Goal: Task Accomplishment & Management: Use online tool/utility

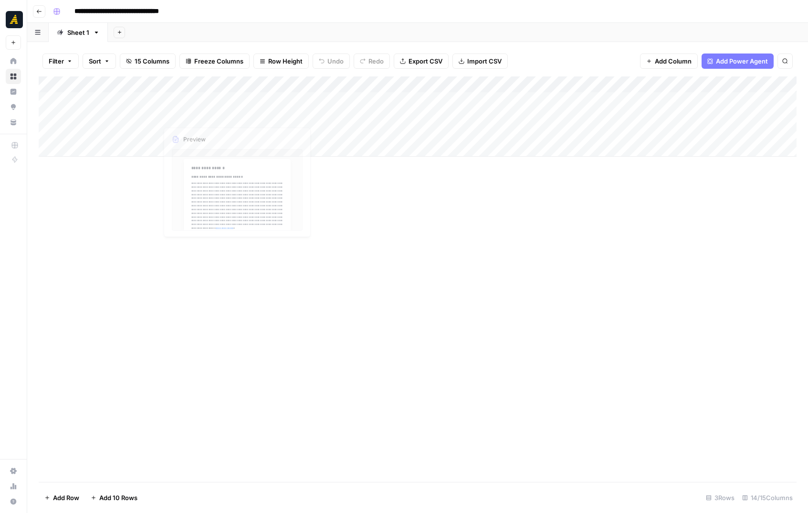
click at [186, 100] on div "Add Column" at bounding box center [418, 116] width 758 height 80
click at [235, 101] on div "Add Column" at bounding box center [418, 116] width 758 height 80
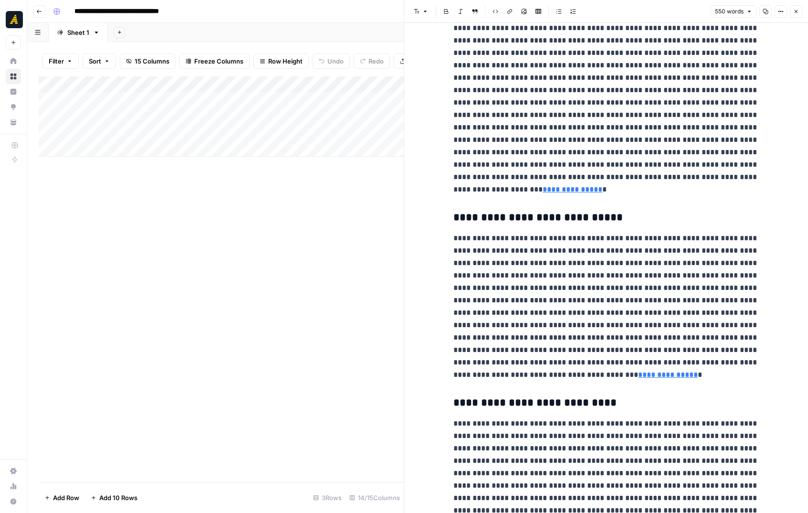
scroll to position [381, 0]
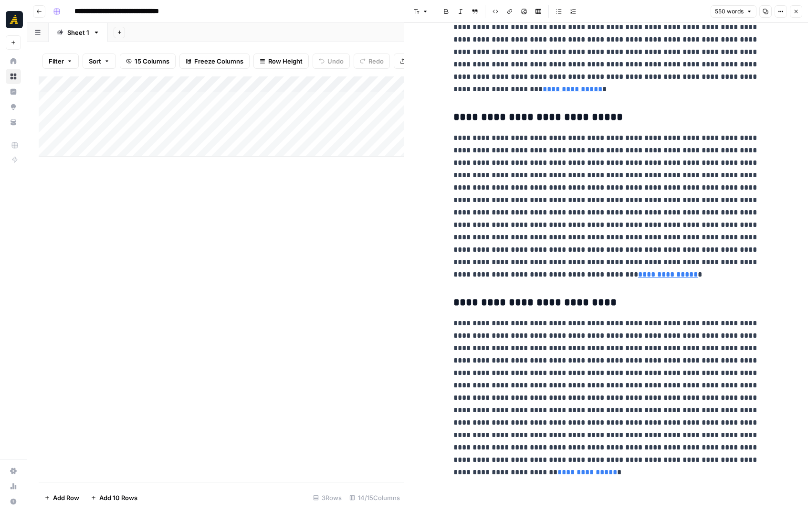
click at [795, 10] on icon "button" at bounding box center [796, 11] width 3 height 3
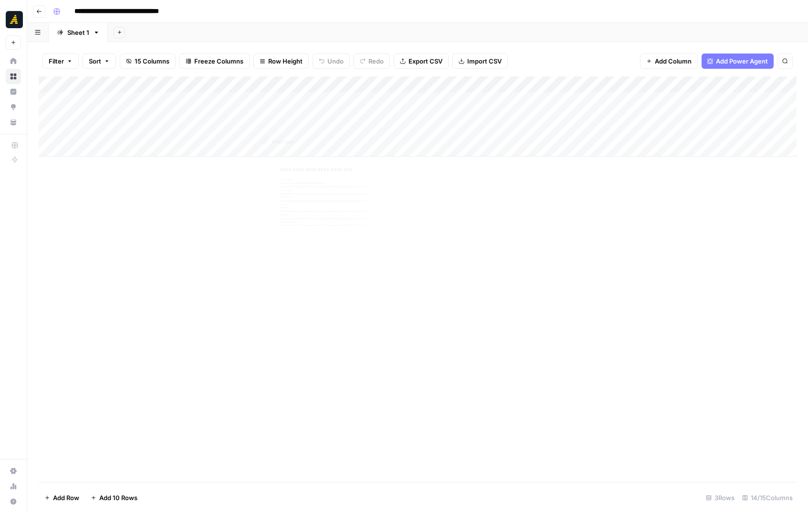
click at [271, 93] on div "Add Column" at bounding box center [418, 116] width 758 height 80
click at [386, 99] on div "Add Column" at bounding box center [418, 116] width 758 height 80
click at [458, 103] on div "Add Column" at bounding box center [418, 116] width 758 height 80
click at [493, 101] on div "Add Column" at bounding box center [418, 116] width 758 height 80
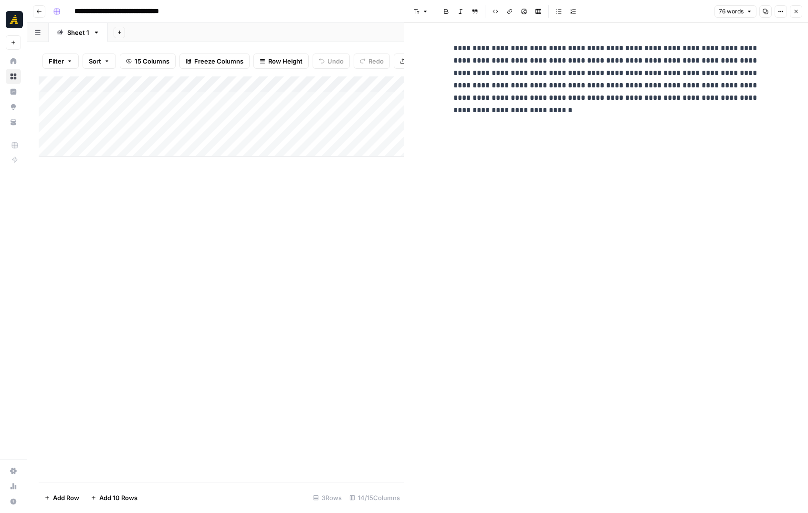
click at [541, 114] on p "**********" at bounding box center [605, 79] width 305 height 74
click at [801, 12] on button "Close" at bounding box center [796, 11] width 12 height 12
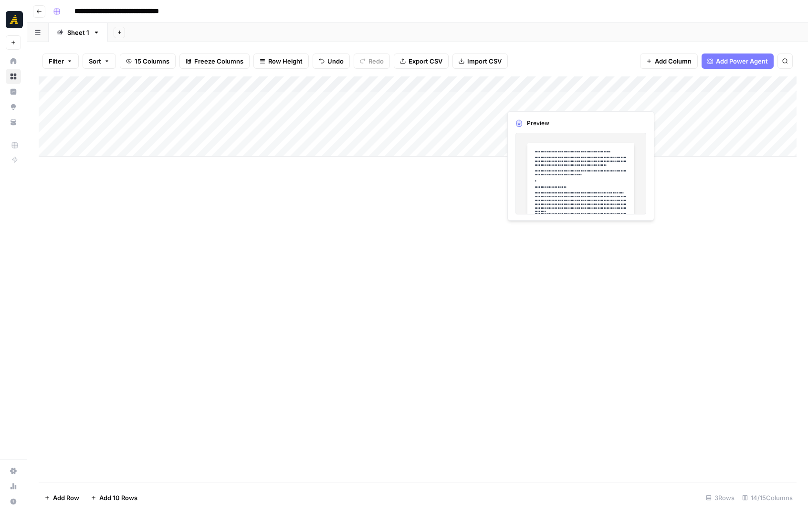
click at [536, 100] on div "Add Column" at bounding box center [418, 116] width 758 height 80
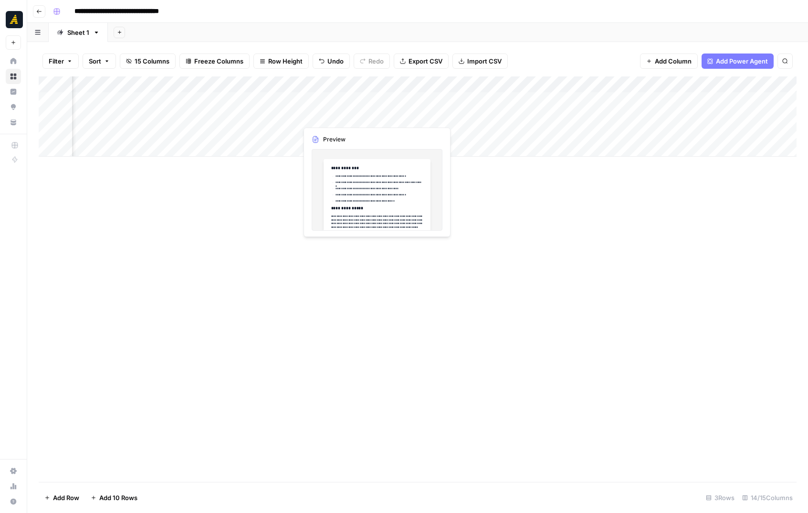
click at [336, 115] on div "Add Column" at bounding box center [418, 116] width 758 height 80
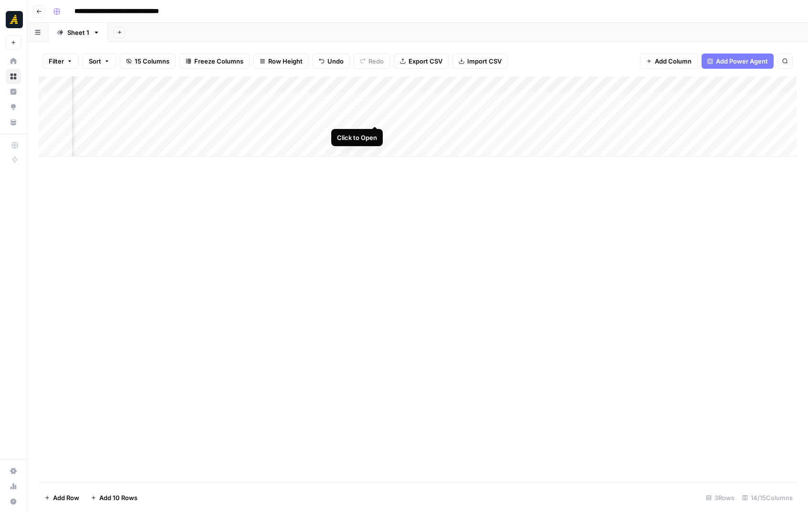
click at [376, 115] on div "Add Column" at bounding box center [418, 116] width 758 height 80
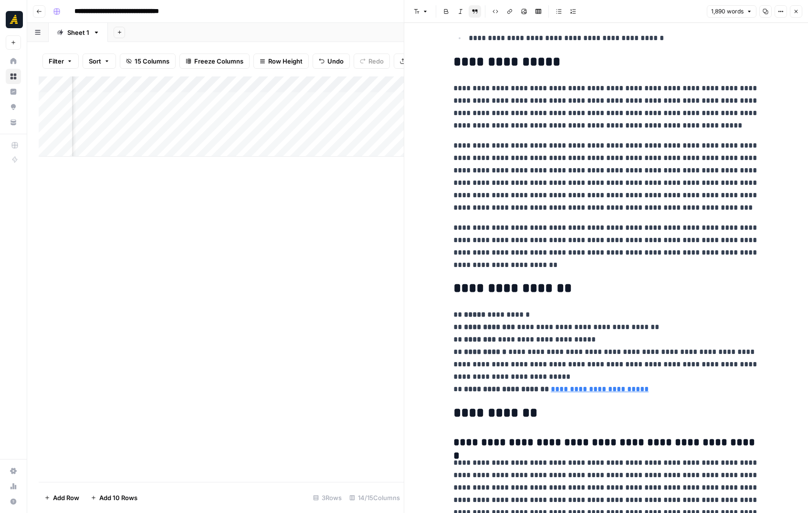
scroll to position [121, 0]
click at [796, 12] on icon "button" at bounding box center [796, 12] width 6 height 6
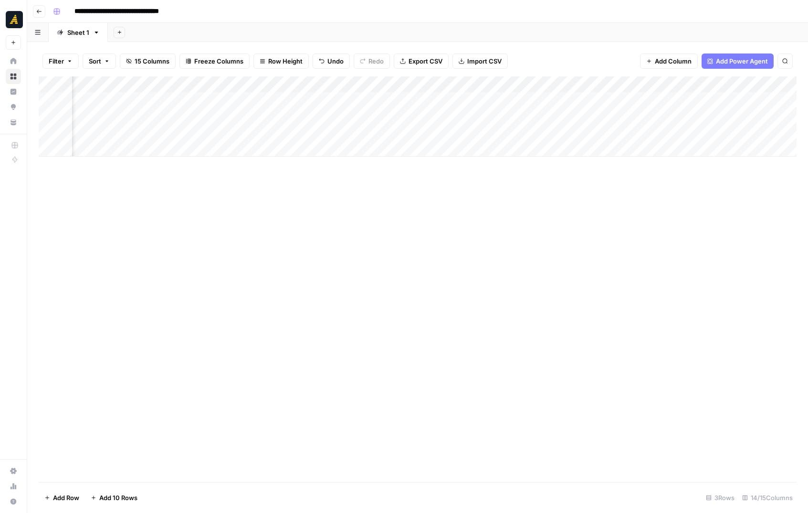
scroll to position [0, 725]
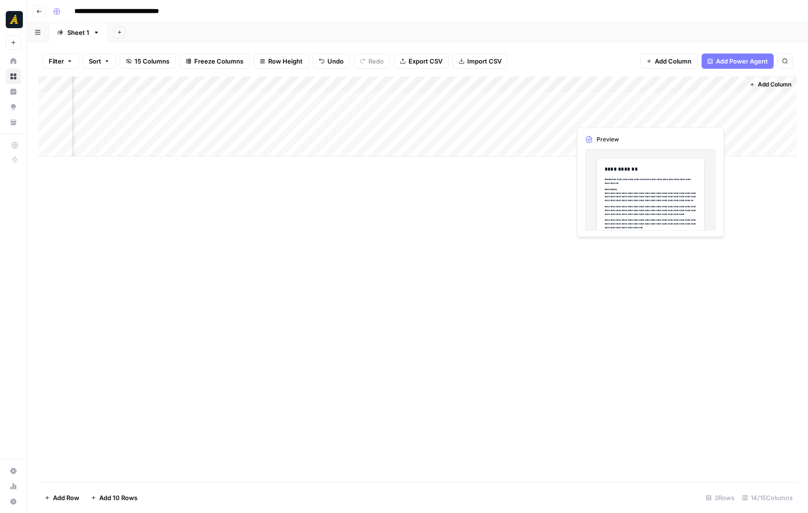
click at [617, 121] on div "Add Column" at bounding box center [418, 116] width 758 height 80
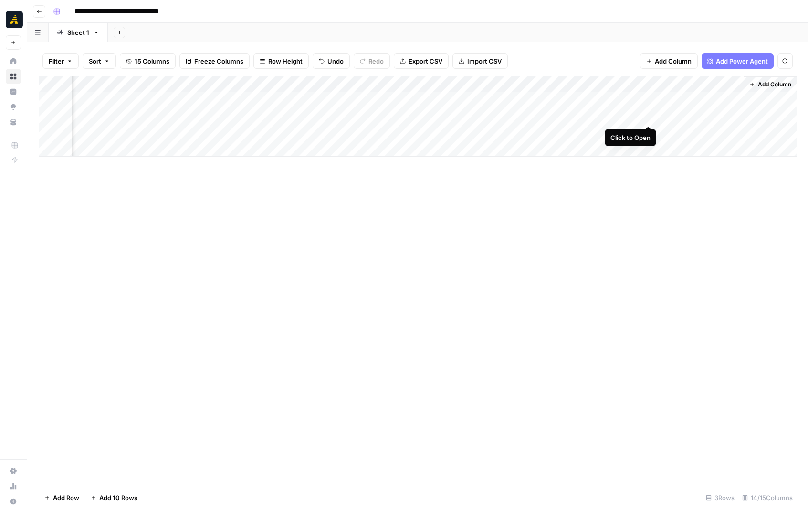
click at [649, 115] on div "Add Column" at bounding box center [418, 116] width 758 height 80
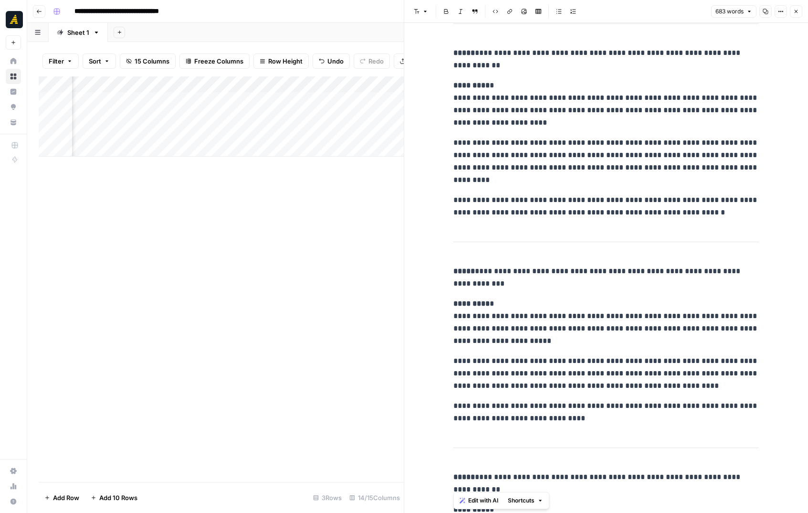
scroll to position [596, 0]
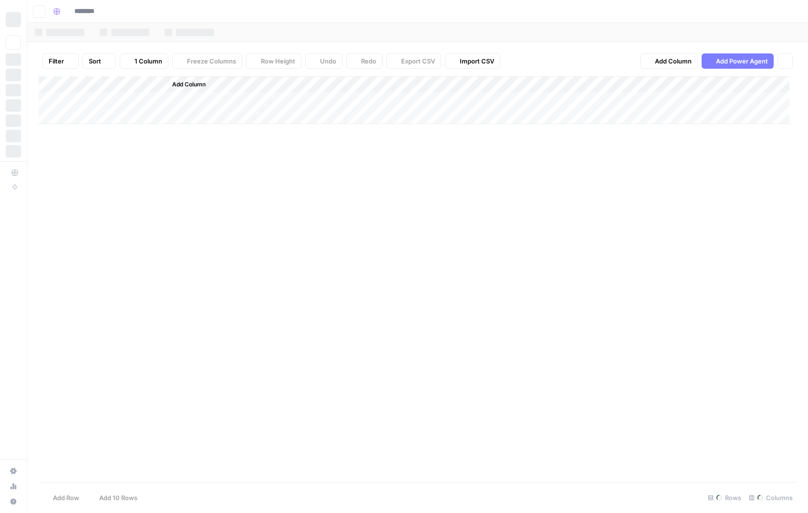
type input "**********"
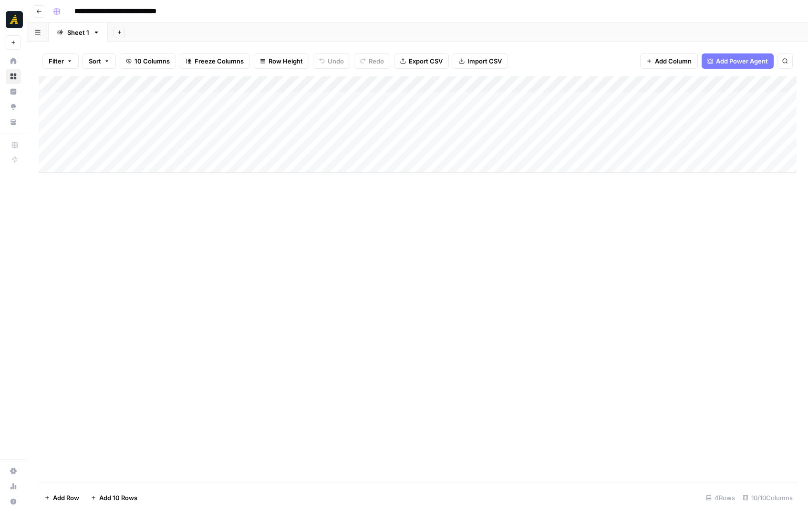
click at [120, 97] on div "Add Column" at bounding box center [418, 124] width 758 height 96
click at [475, 96] on div "Add Column" at bounding box center [418, 124] width 758 height 96
click at [111, 115] on div "Add Column" at bounding box center [418, 124] width 758 height 96
click at [640, 99] on div "Add Column" at bounding box center [418, 124] width 758 height 96
click at [644, 104] on div "Add Column" at bounding box center [418, 124] width 758 height 96
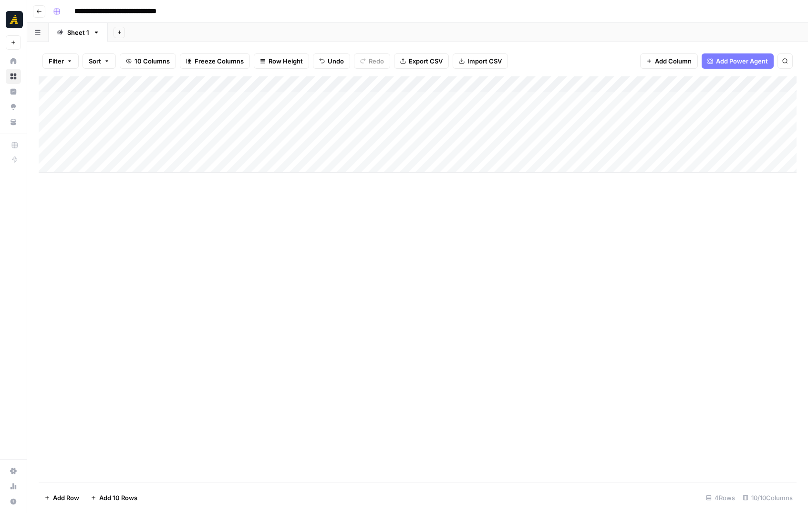
click at [644, 104] on body "**********" at bounding box center [404, 256] width 808 height 513
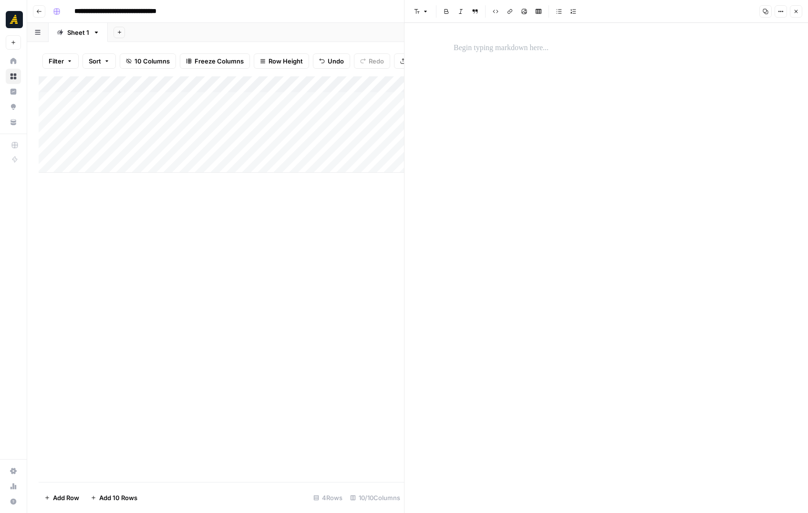
click at [511, 47] on p at bounding box center [606, 48] width 305 height 12
click at [794, 10] on icon "button" at bounding box center [797, 12] width 6 height 6
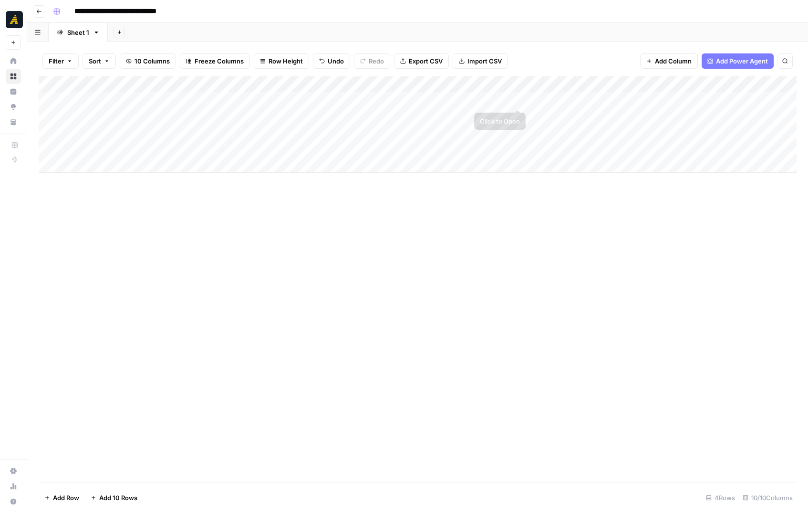
click at [547, 95] on div "Add Column" at bounding box center [418, 124] width 758 height 96
click at [601, 98] on div "Add Column" at bounding box center [418, 124] width 758 height 96
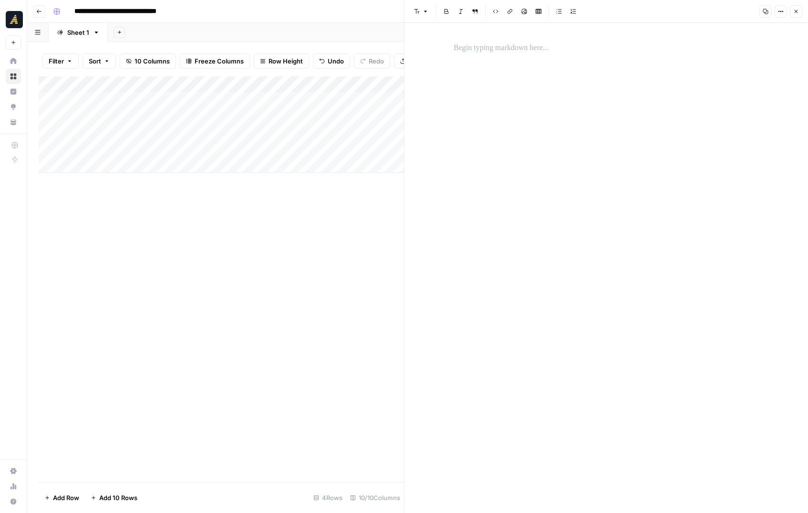
click at [501, 50] on p at bounding box center [606, 48] width 305 height 12
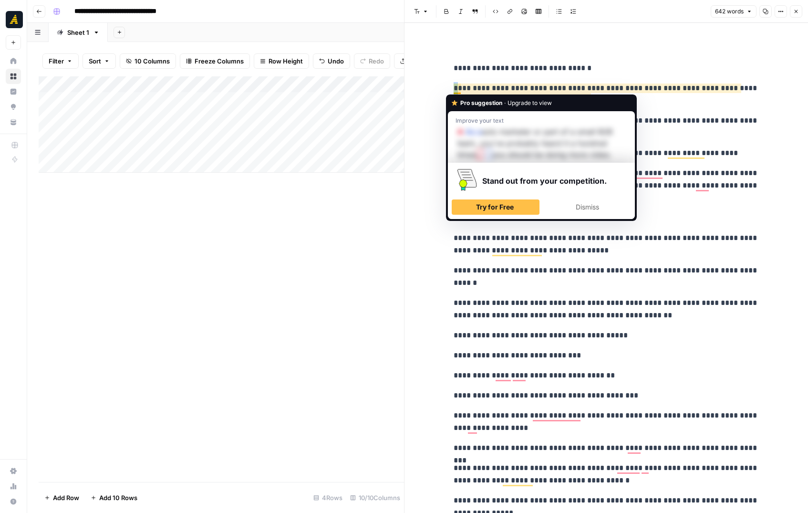
drag, startPoint x: 460, startPoint y: 89, endPoint x: 441, endPoint y: 89, distance: 18.1
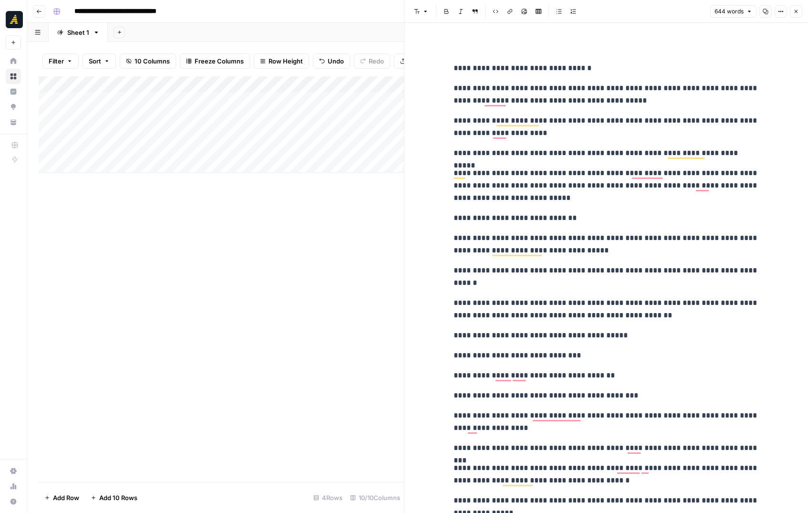
click at [796, 11] on icon "button" at bounding box center [797, 12] width 6 height 6
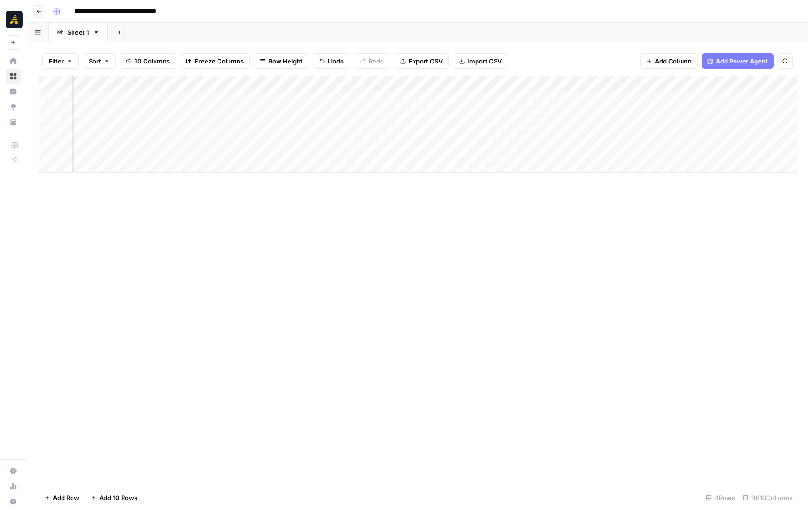
scroll to position [0, 233]
click at [523, 98] on div "Add Column" at bounding box center [418, 124] width 758 height 96
click at [386, 115] on div "Add Column" at bounding box center [418, 124] width 758 height 96
click at [473, 115] on div "Add Column" at bounding box center [418, 124] width 758 height 96
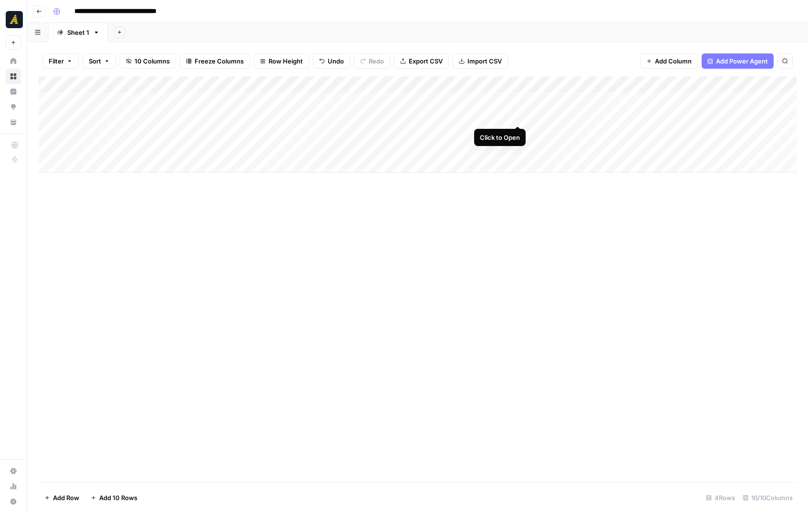
click at [518, 114] on div "Add Column" at bounding box center [418, 124] width 758 height 96
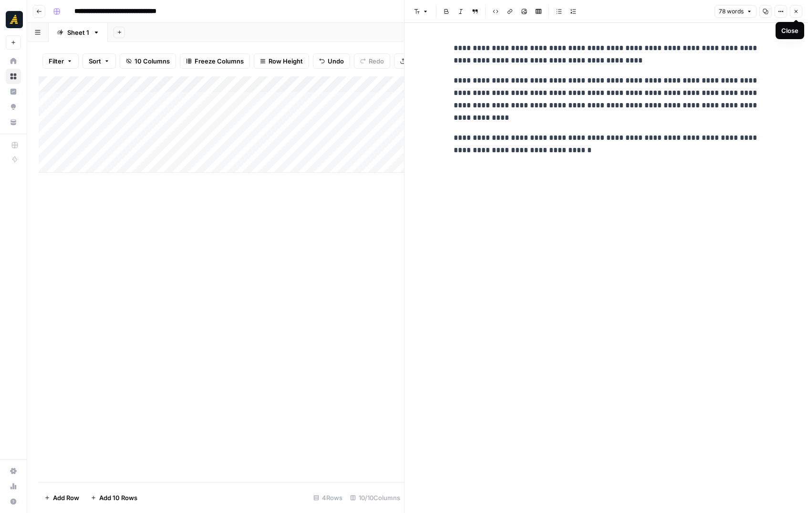
click at [796, 12] on icon "button" at bounding box center [797, 12] width 6 height 6
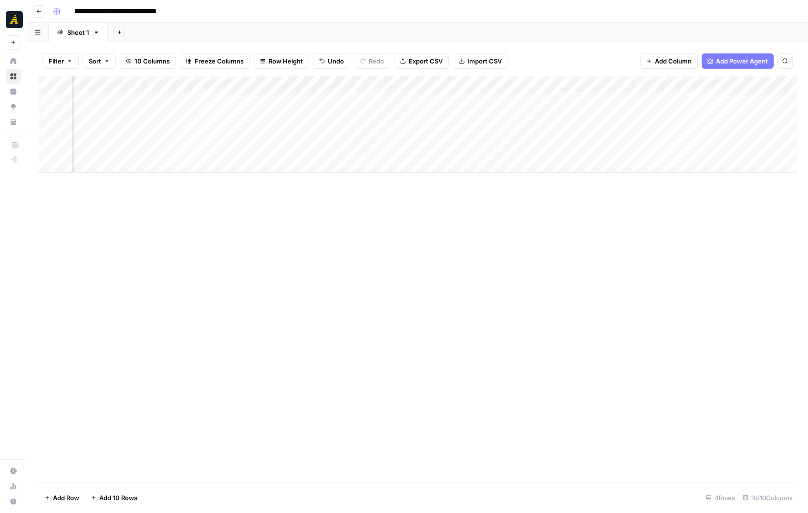
scroll to position [0, 328]
click at [548, 100] on div "Add Column" at bounding box center [418, 124] width 758 height 96
click at [600, 98] on div "Add Column" at bounding box center [418, 124] width 758 height 96
